Goal: Information Seeking & Learning: Learn about a topic

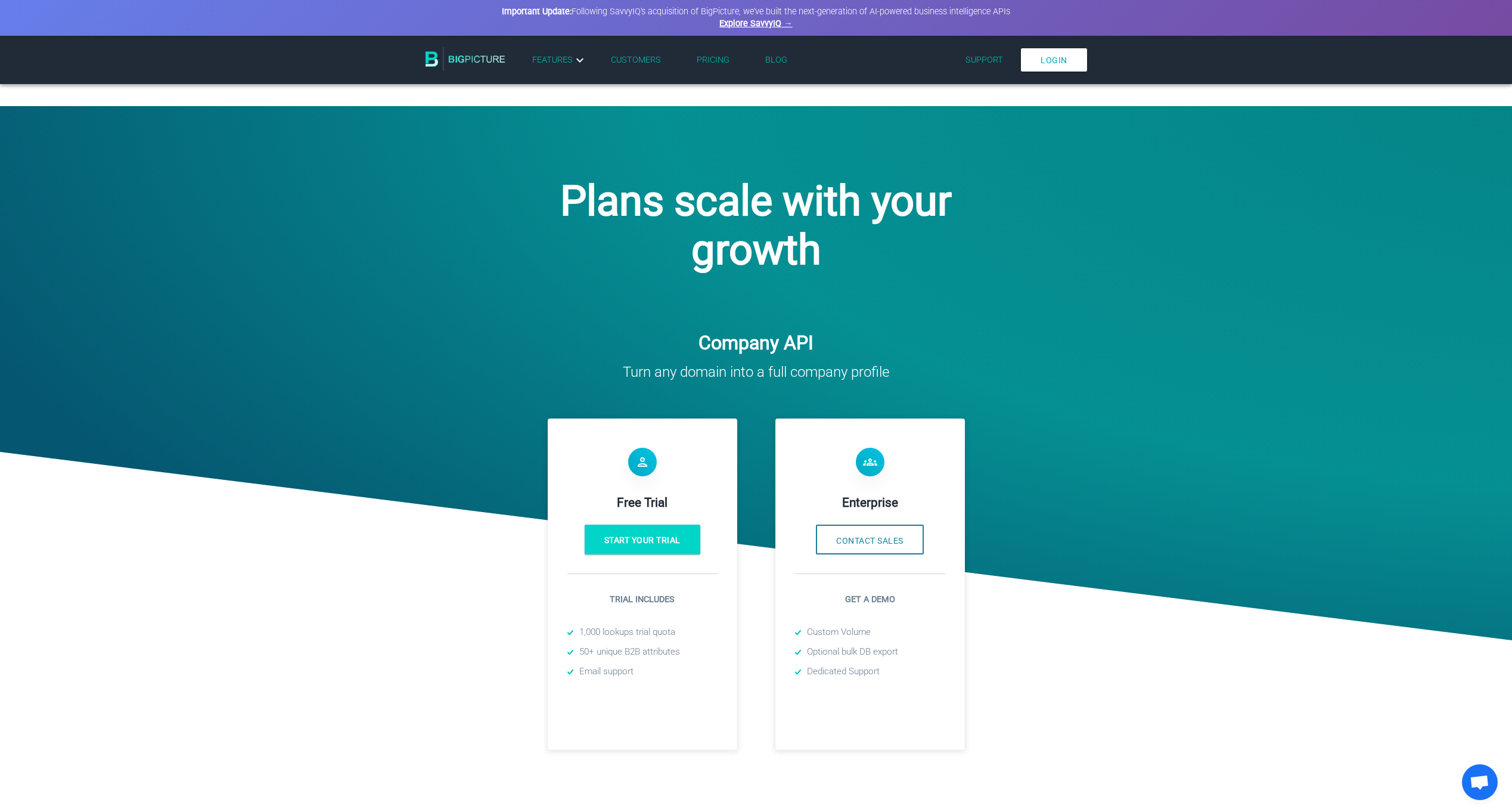
click at [484, 63] on img at bounding box center [465, 60] width 80 height 24
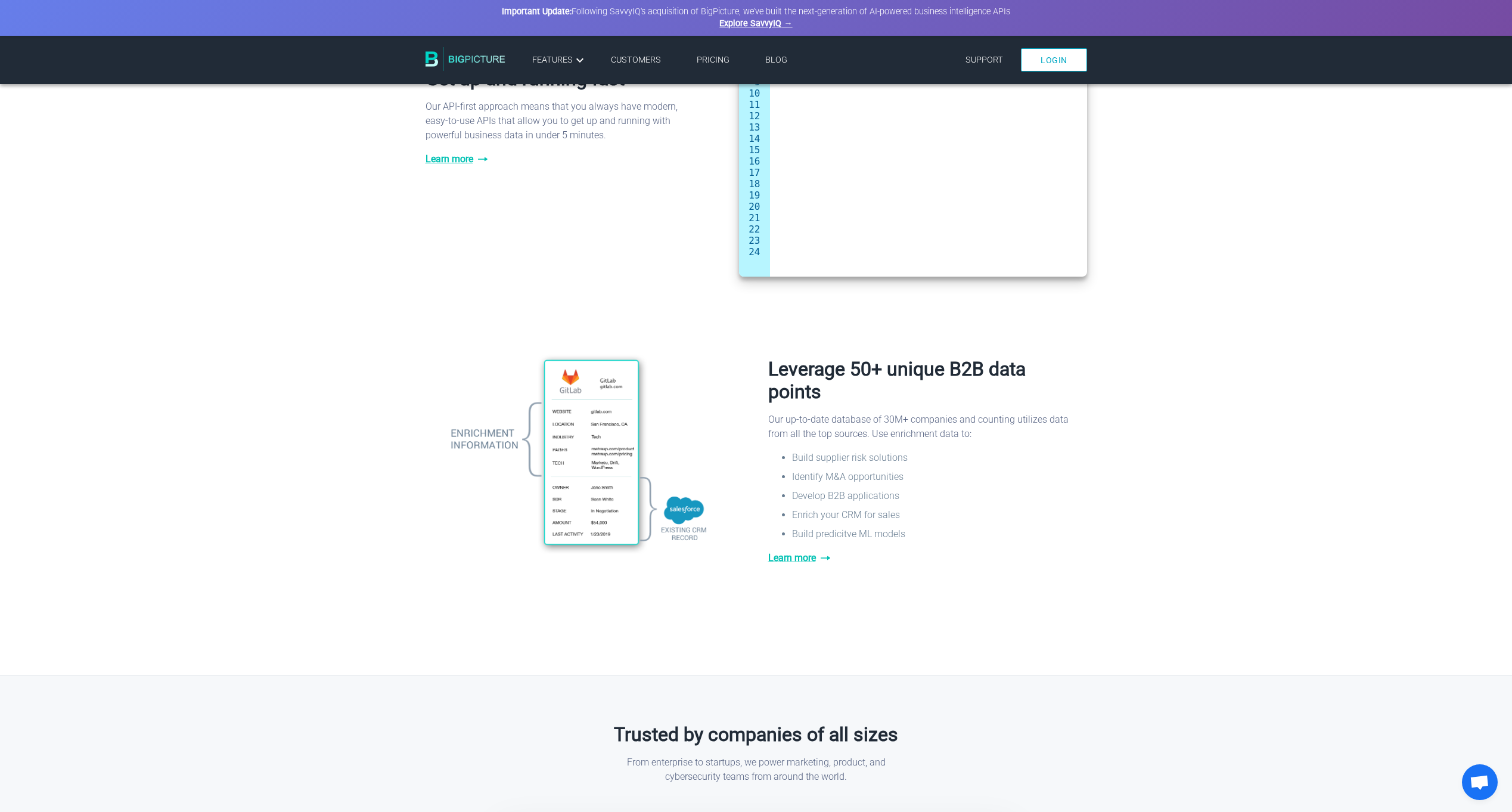
scroll to position [697, 0]
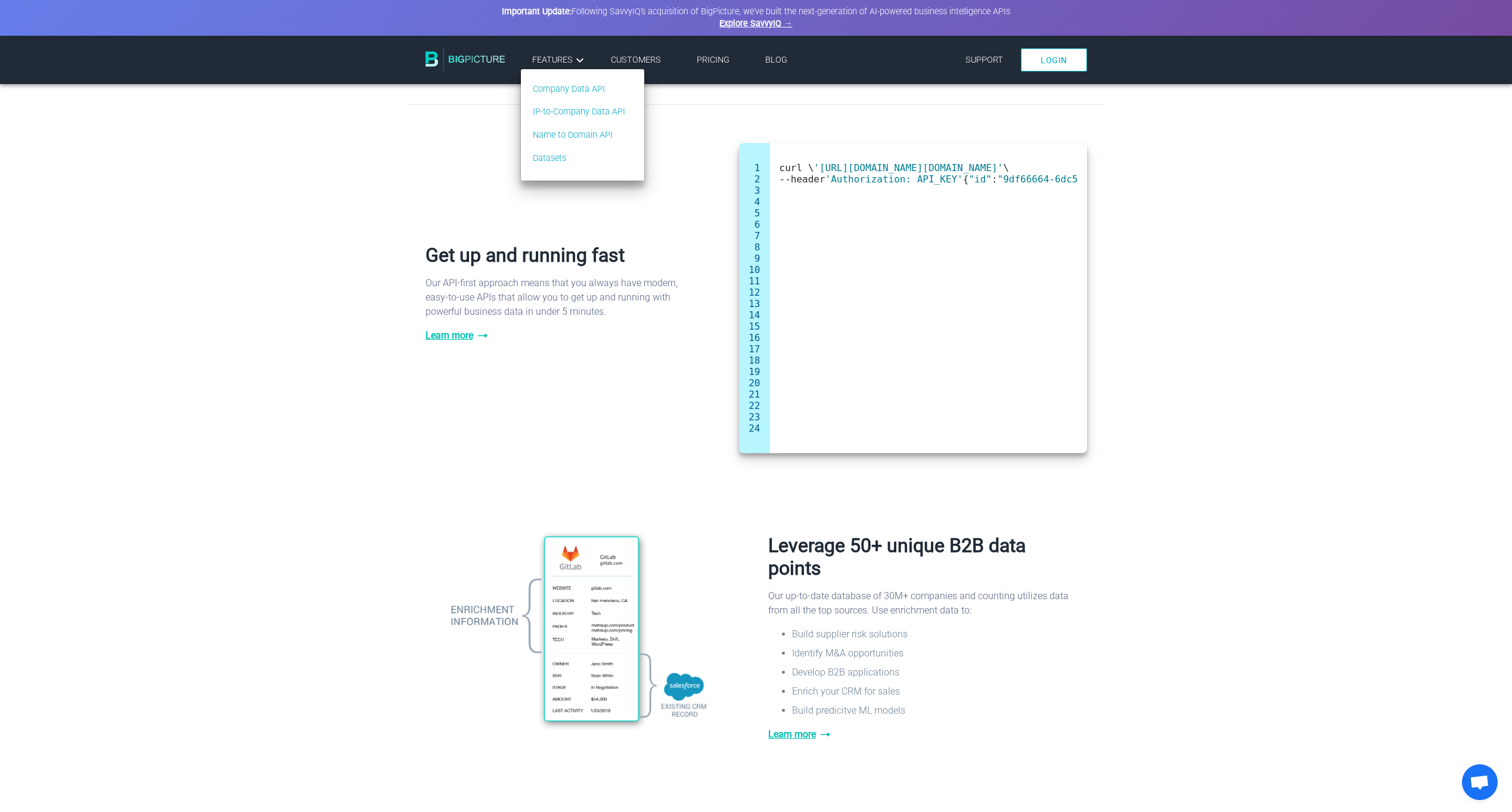
click at [554, 64] on span "Features" at bounding box center [559, 60] width 55 height 14
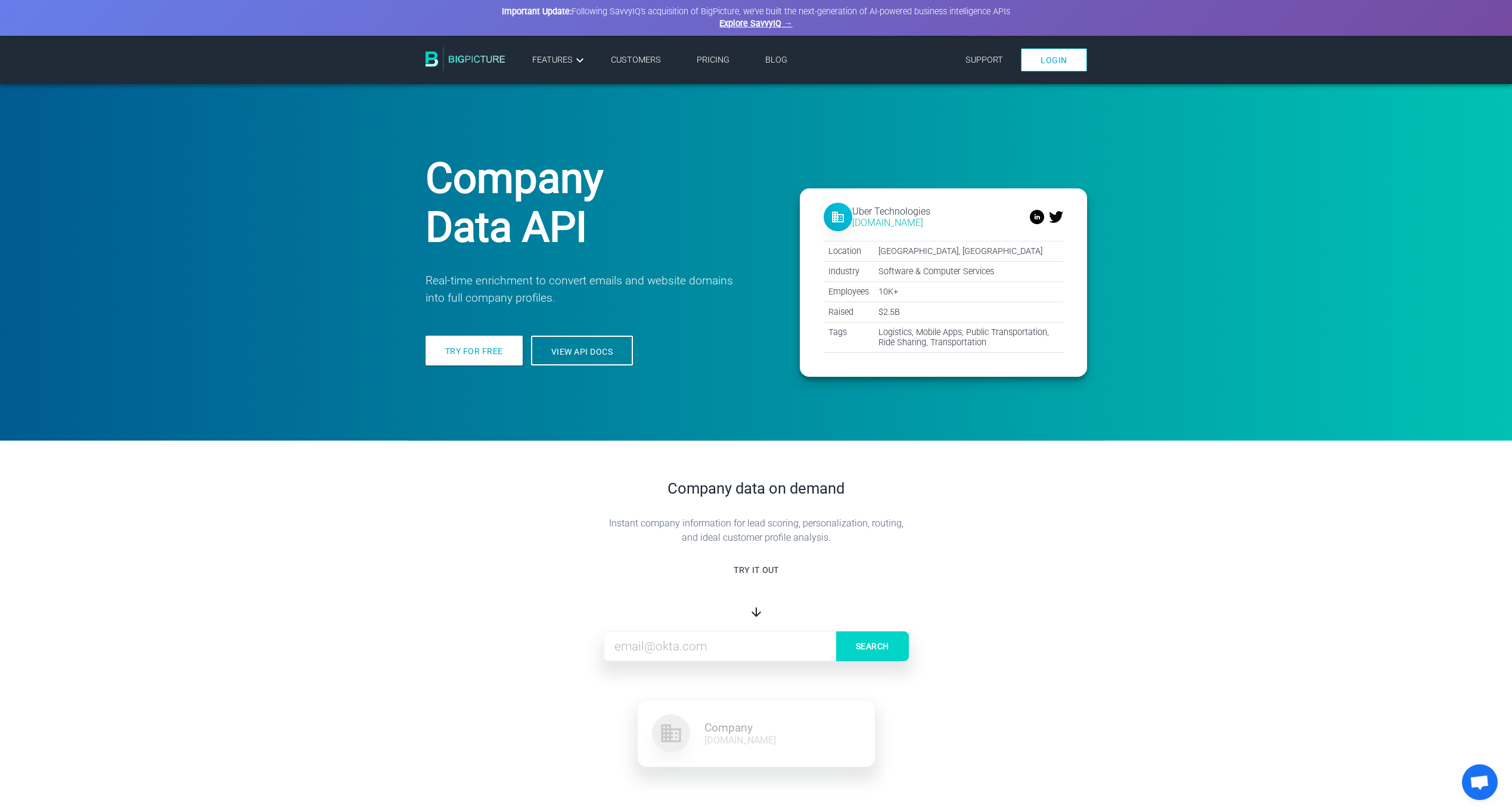
click at [698, 62] on link "Pricing" at bounding box center [713, 60] width 33 height 10
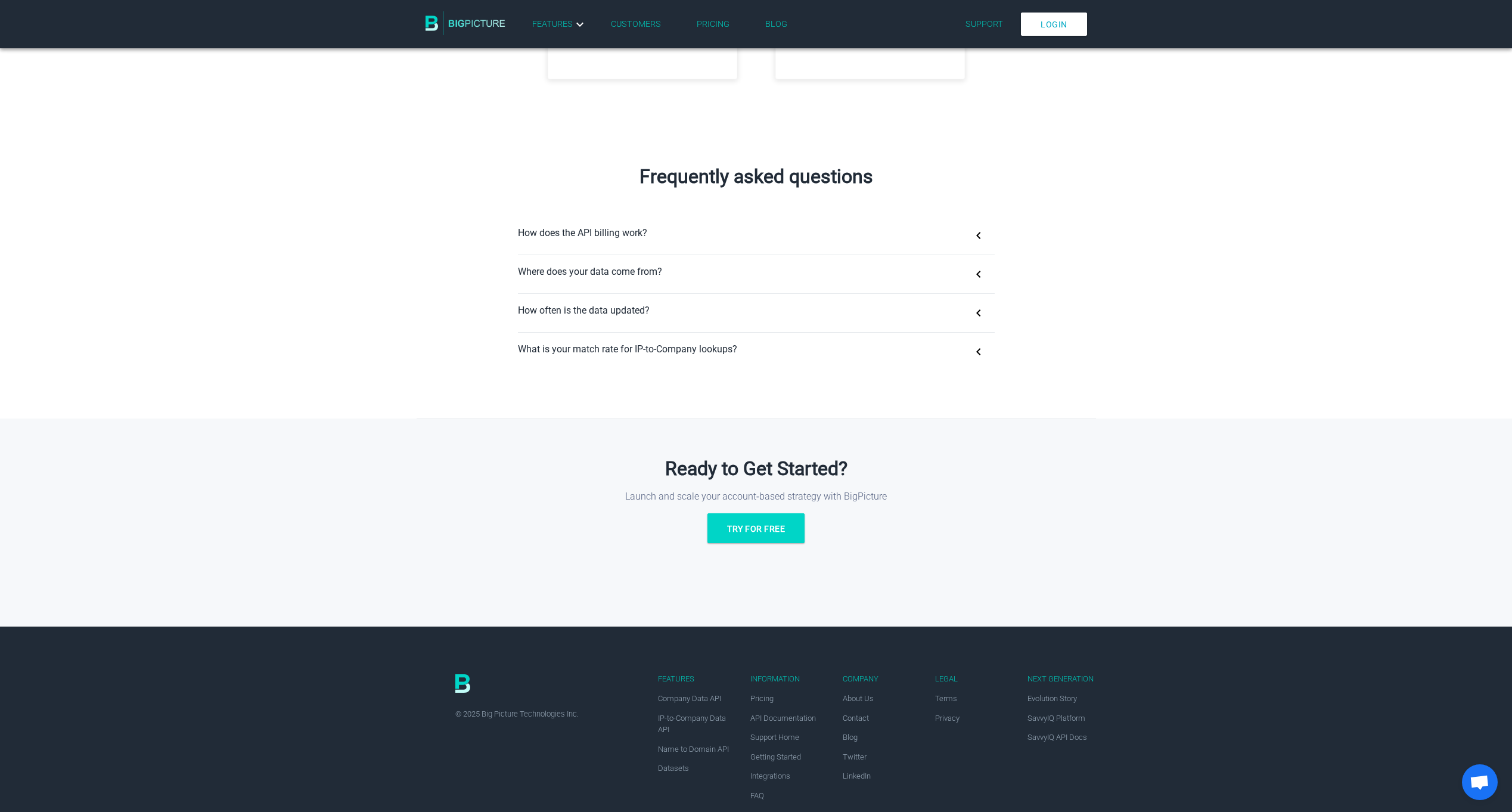
scroll to position [656, 0]
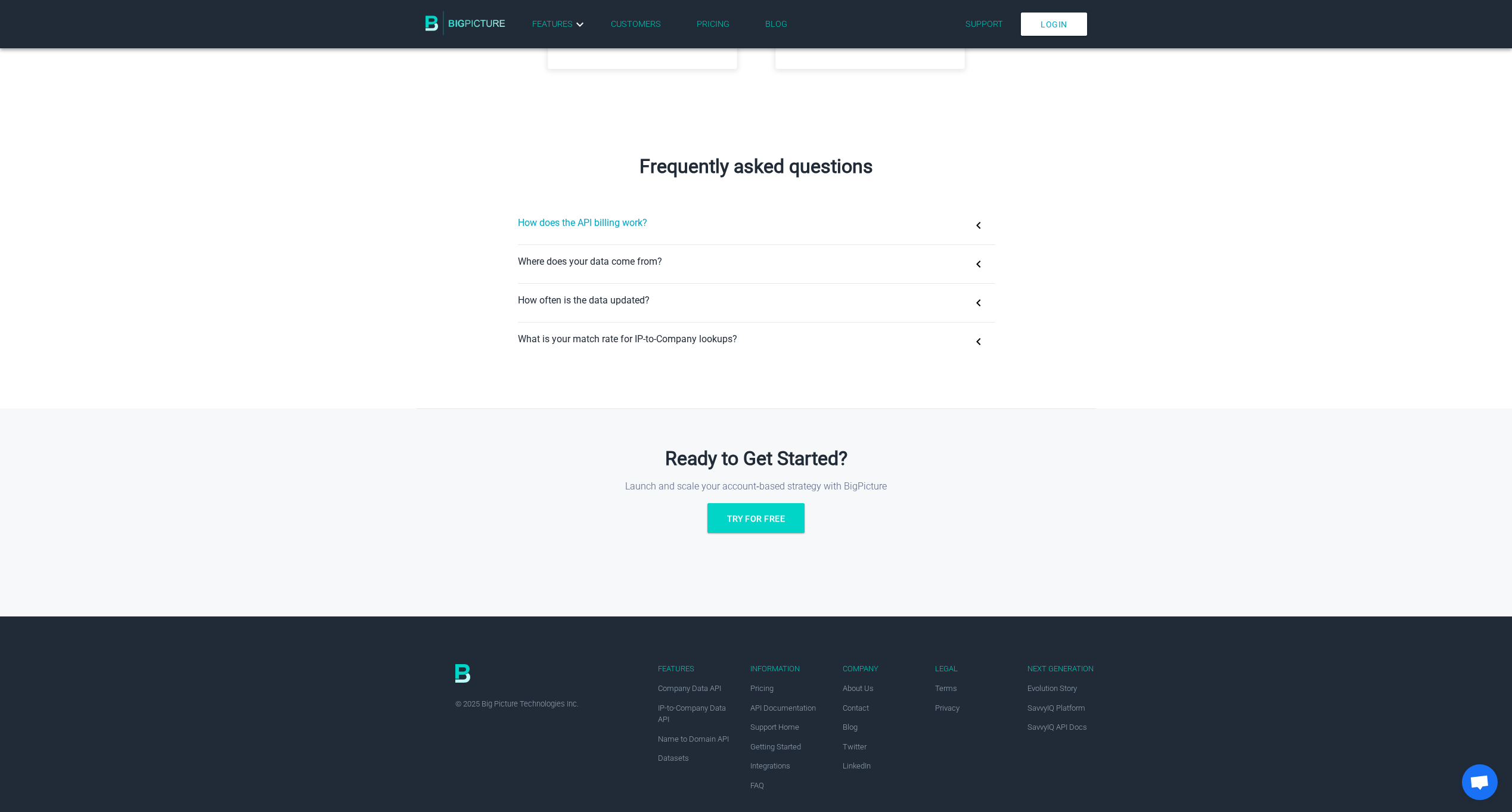
click at [980, 230] on button "How does the API billing work?" at bounding box center [756, 225] width 477 height 38
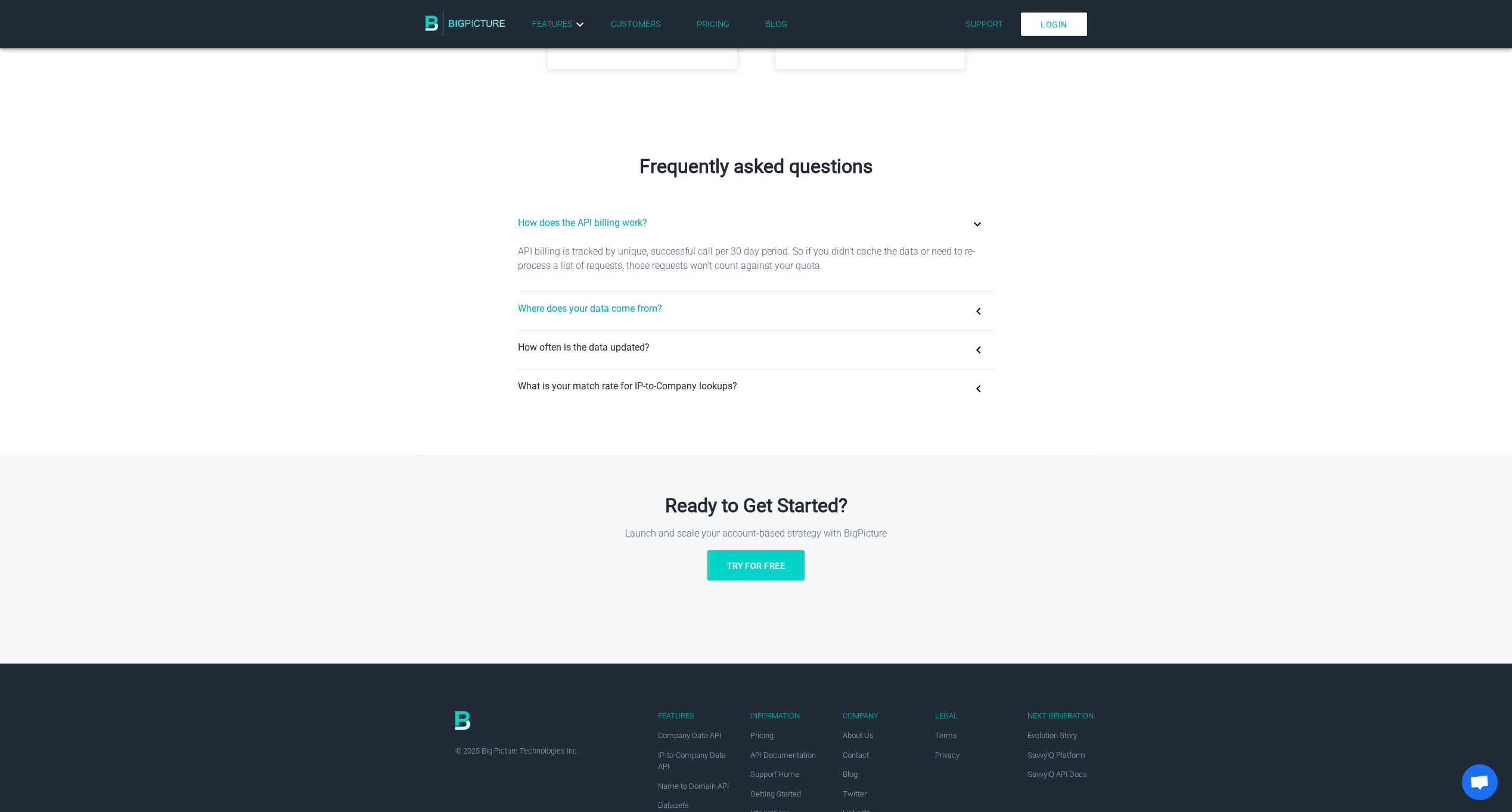
click at [976, 310] on button "Where does your data come from?" at bounding box center [756, 311] width 477 height 38
click at [974, 355] on button "How often is the data updated?" at bounding box center [756, 350] width 477 height 38
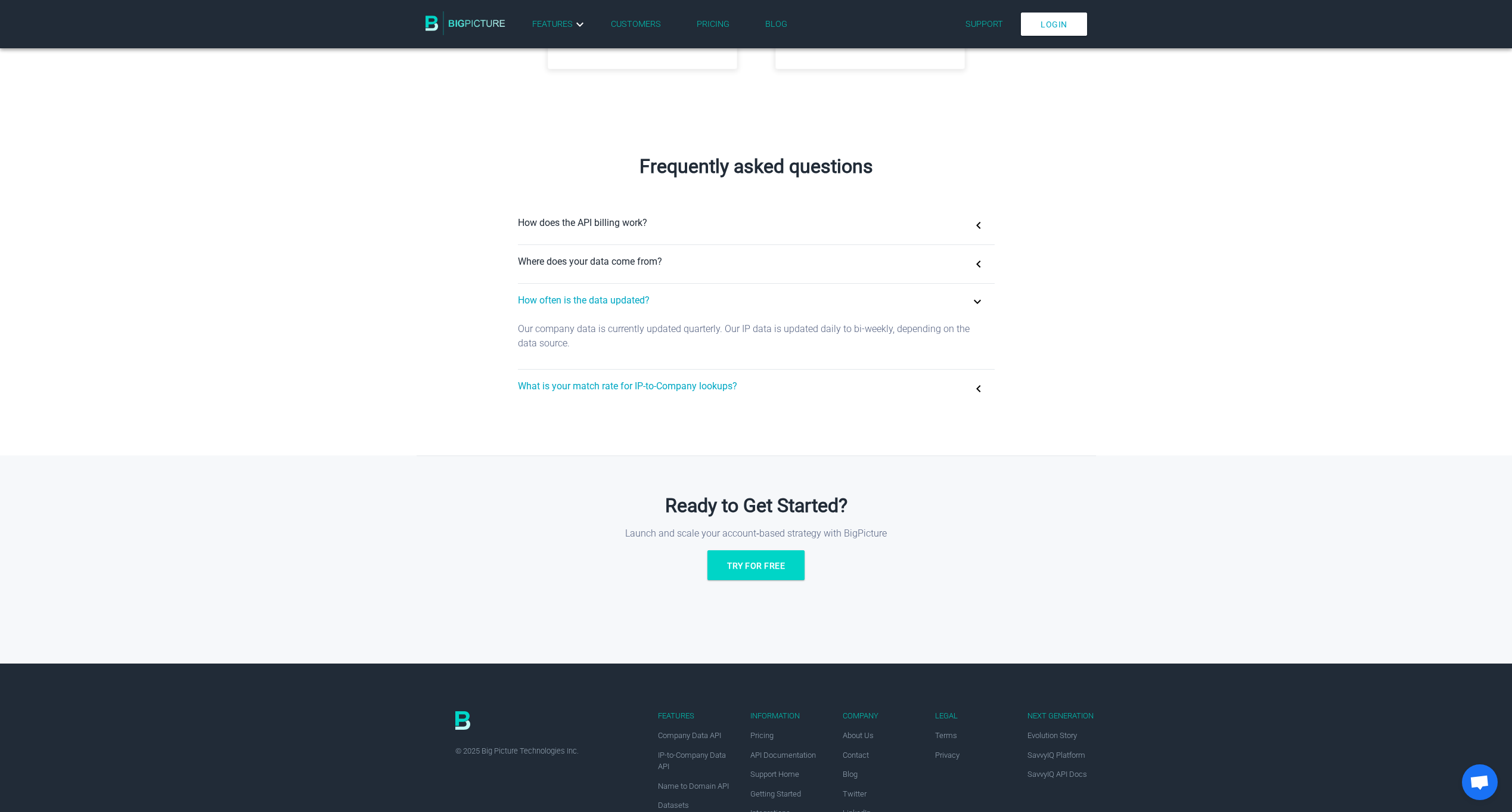
click at [980, 383] on button "What is your match rate for IP-to-Company lookups?" at bounding box center [756, 389] width 477 height 38
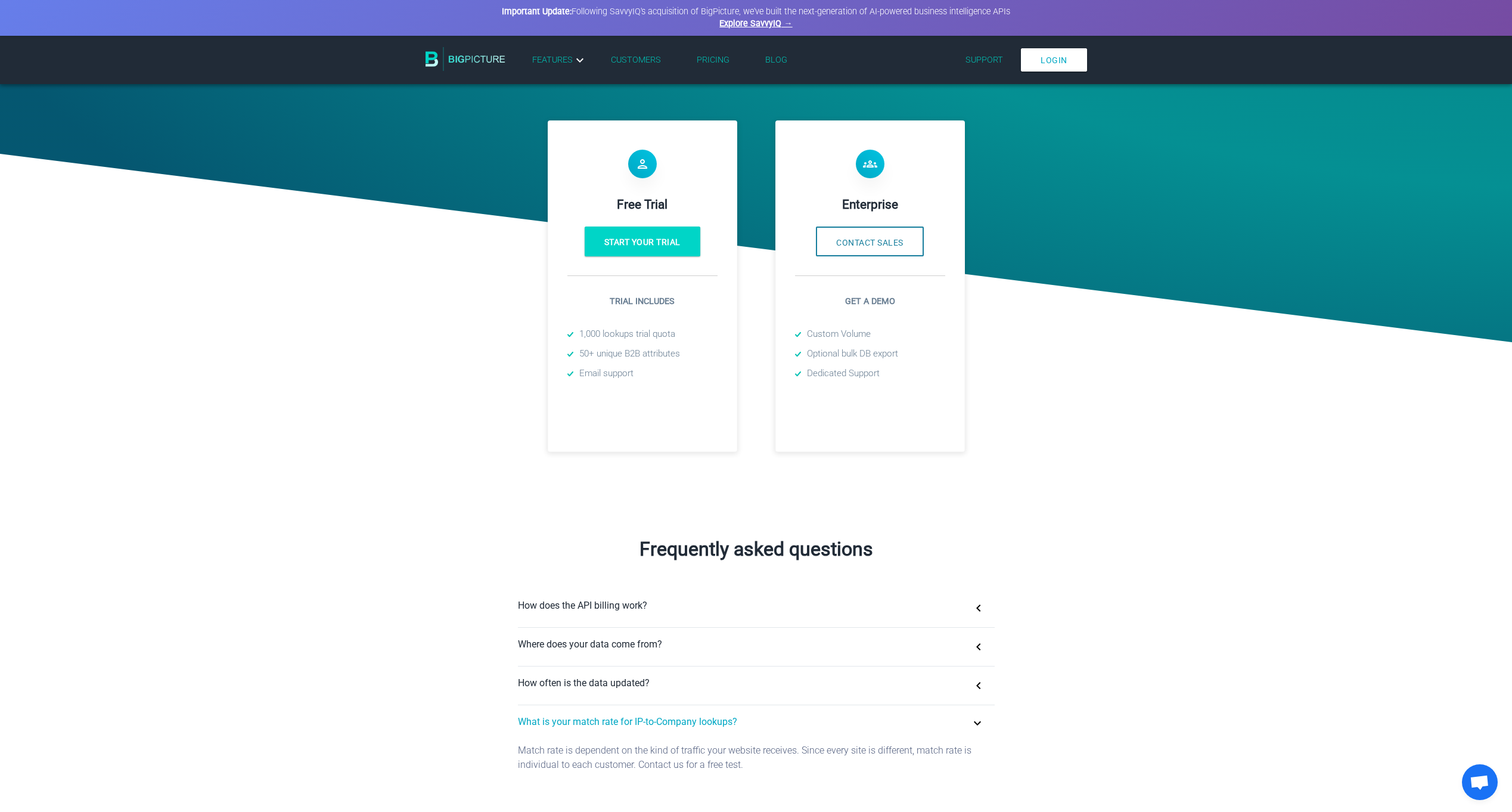
scroll to position [0, 0]
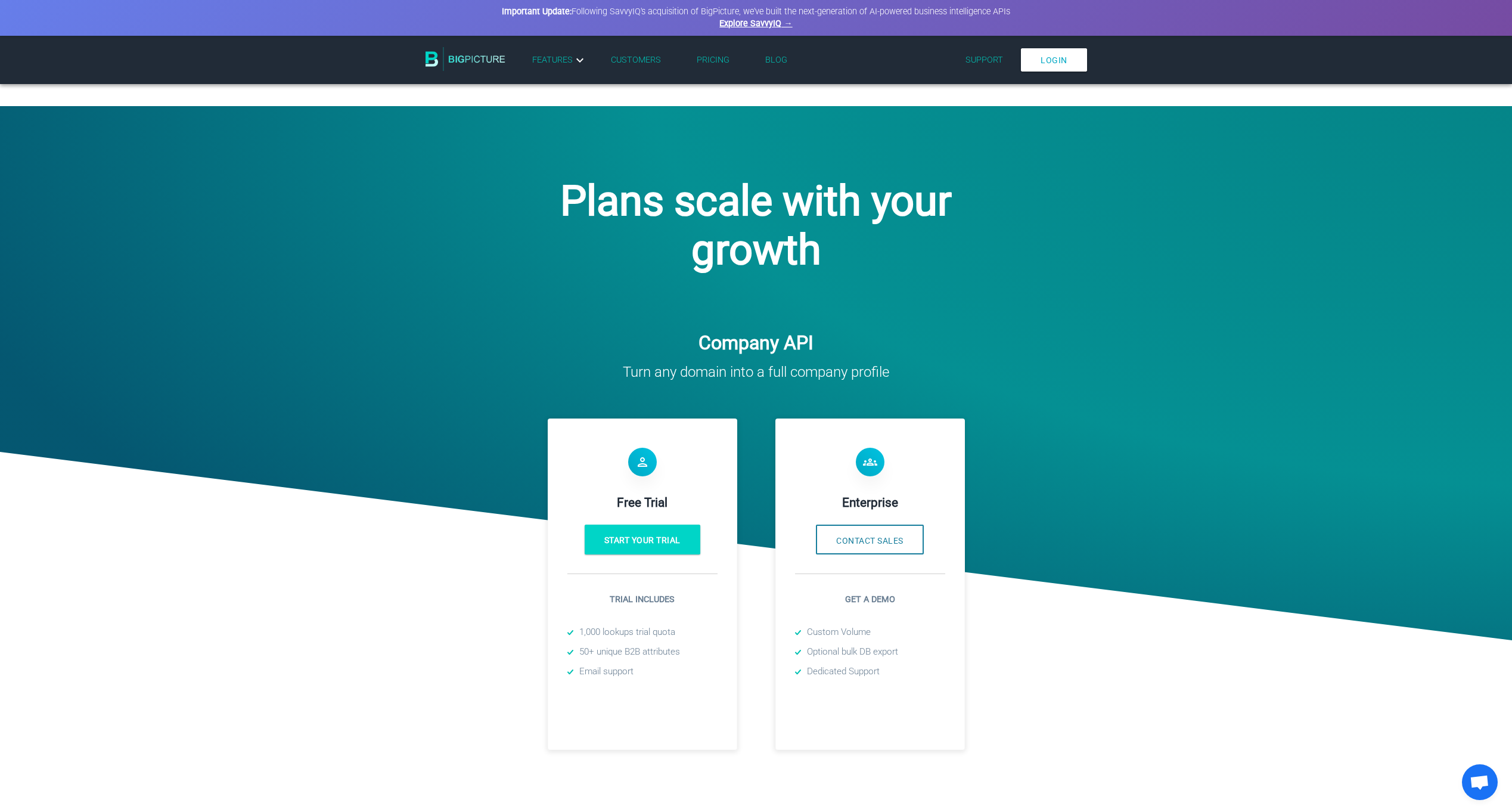
click at [437, 60] on img at bounding box center [465, 60] width 80 height 24
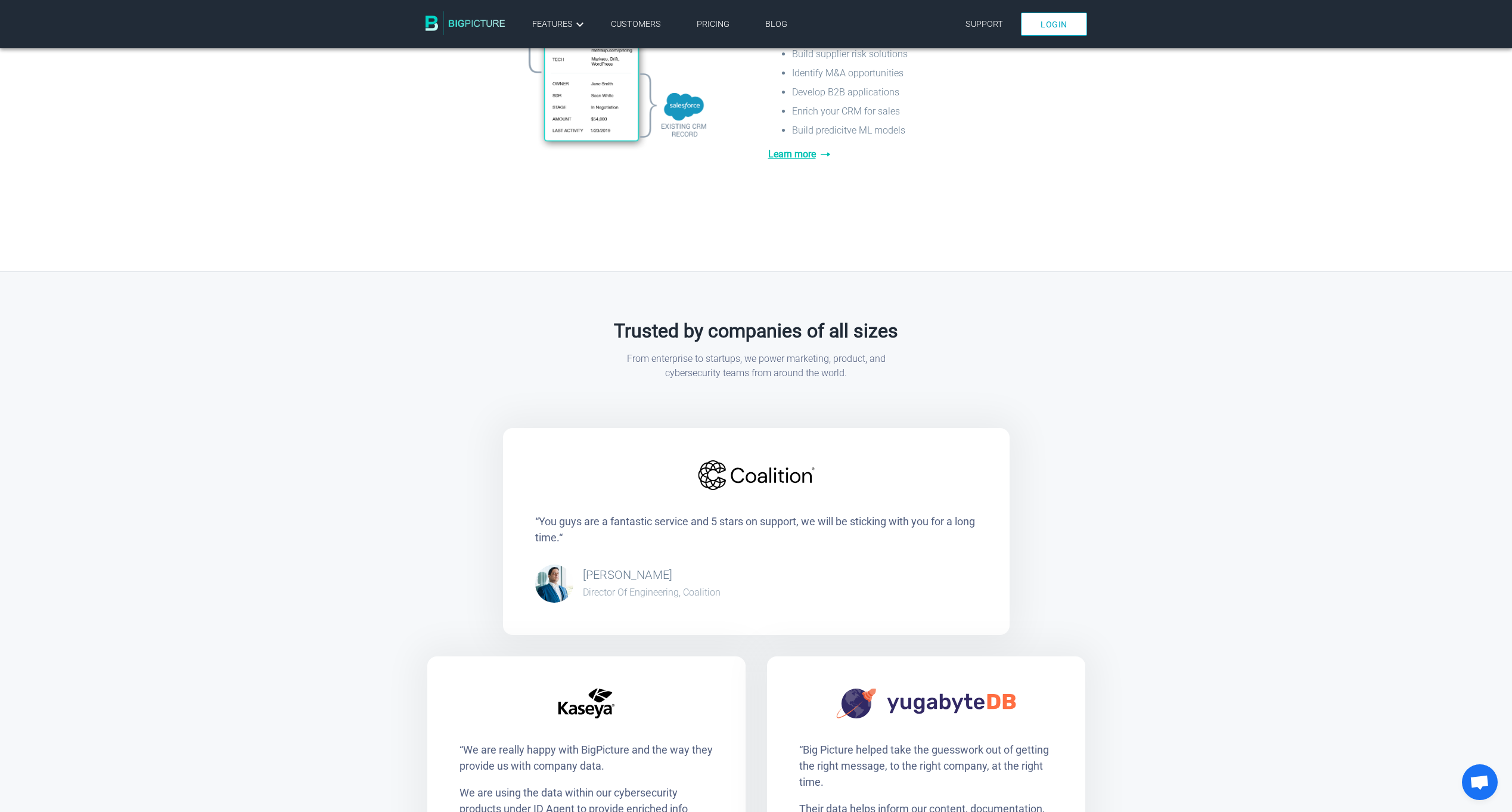
scroll to position [1550, 0]
